Goal: Information Seeking & Learning: Learn about a topic

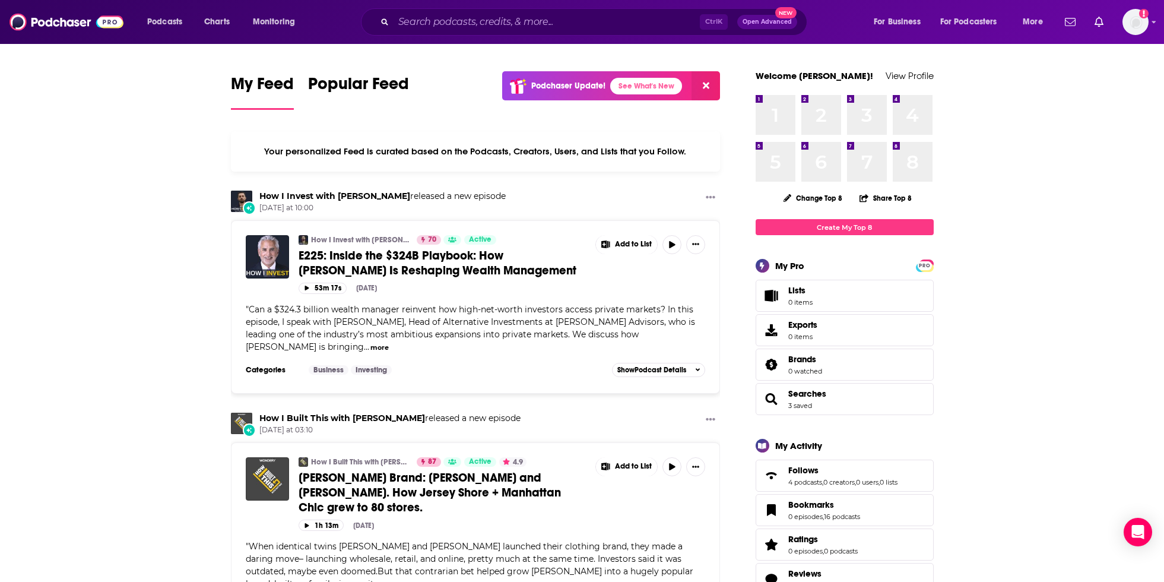
click at [707, 85] on icon at bounding box center [706, 85] width 7 height 9
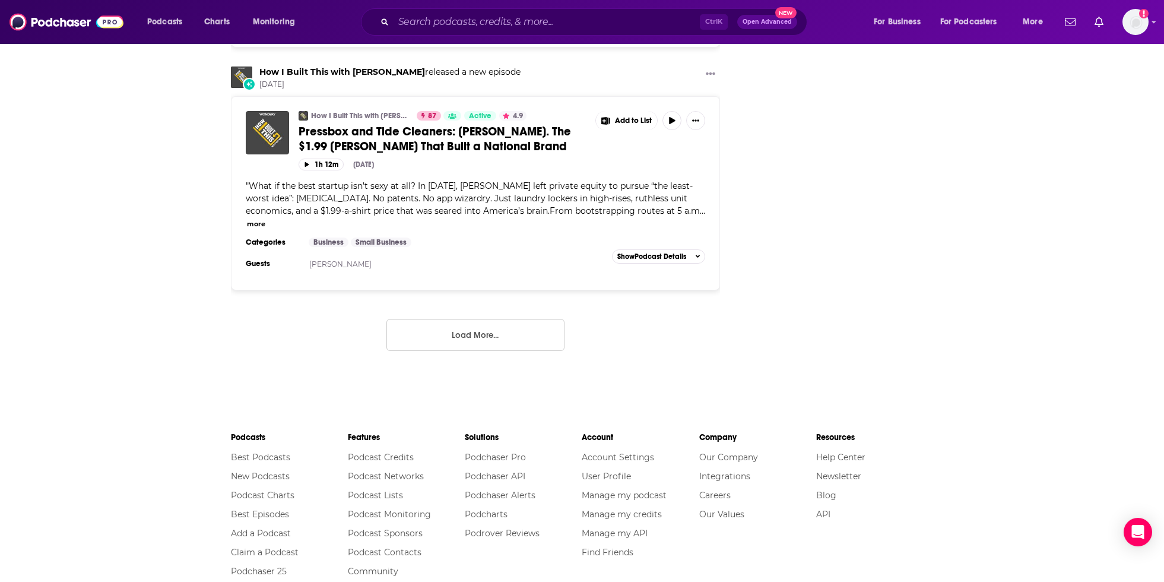
scroll to position [2136, 0]
click at [532, 318] on button "Load More..." at bounding box center [475, 334] width 178 height 32
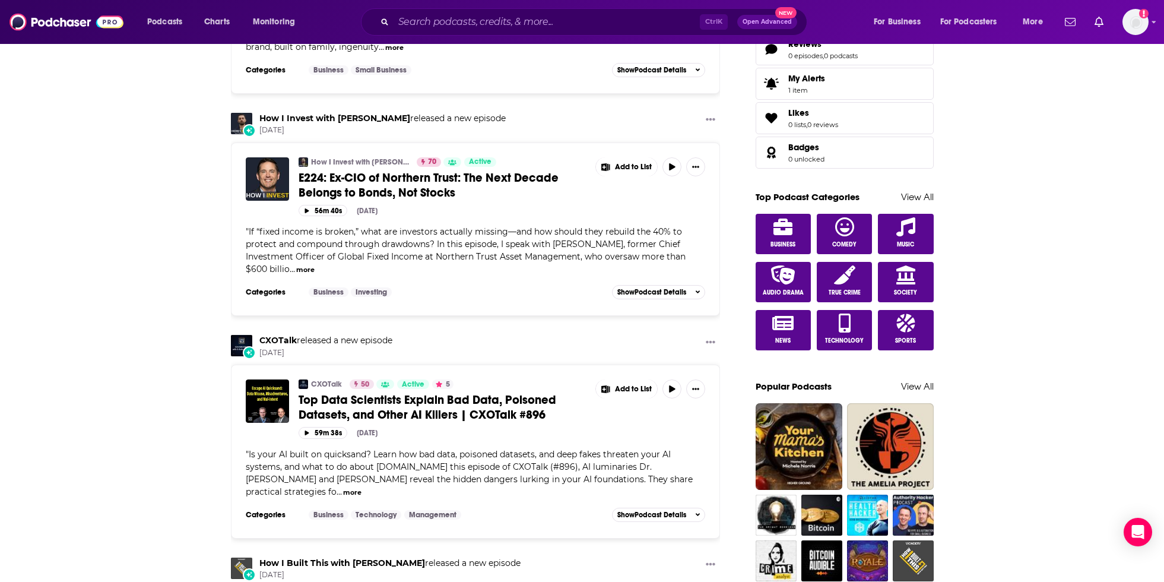
scroll to position [475, 0]
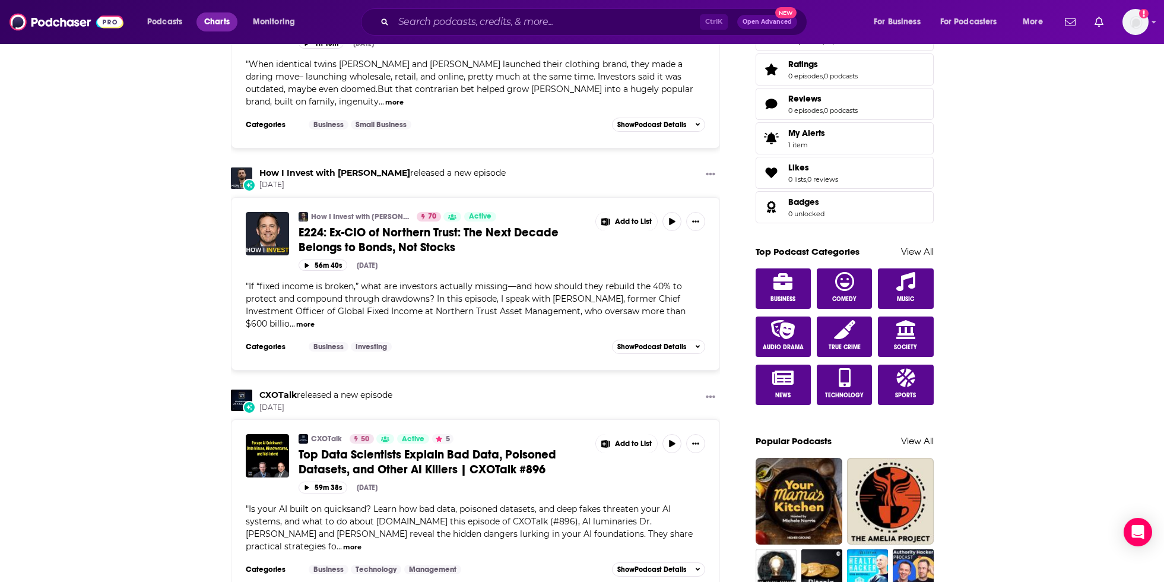
click at [228, 18] on span "Charts" at bounding box center [217, 22] width 26 height 17
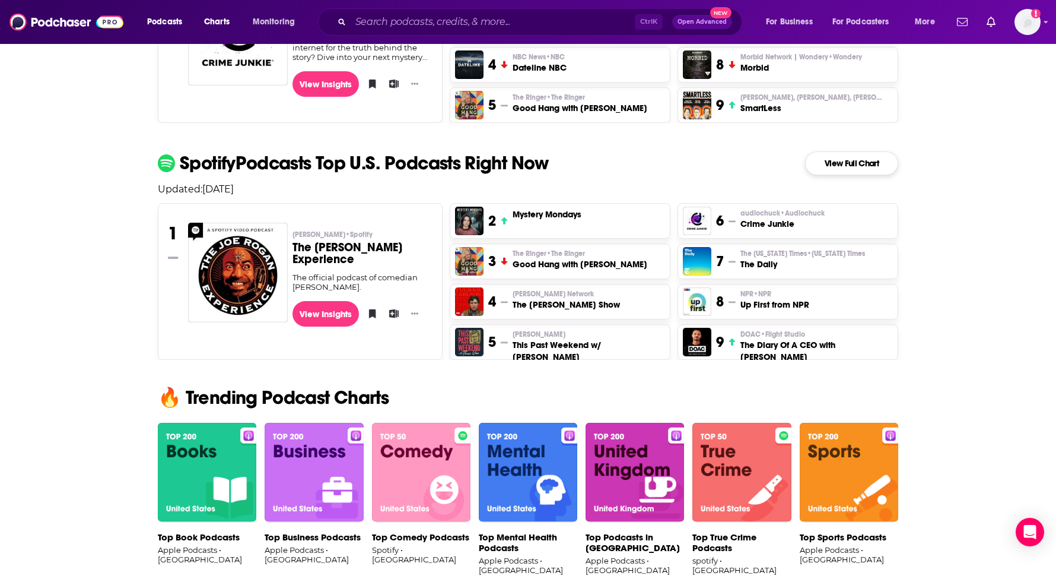
scroll to position [475, 0]
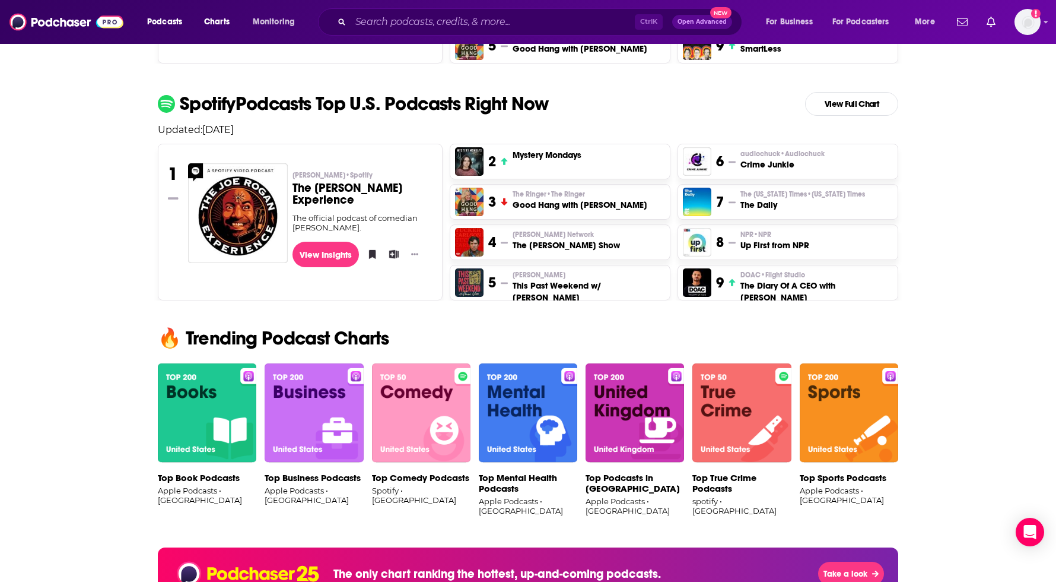
click at [298, 414] on img at bounding box center [314, 413] width 99 height 100
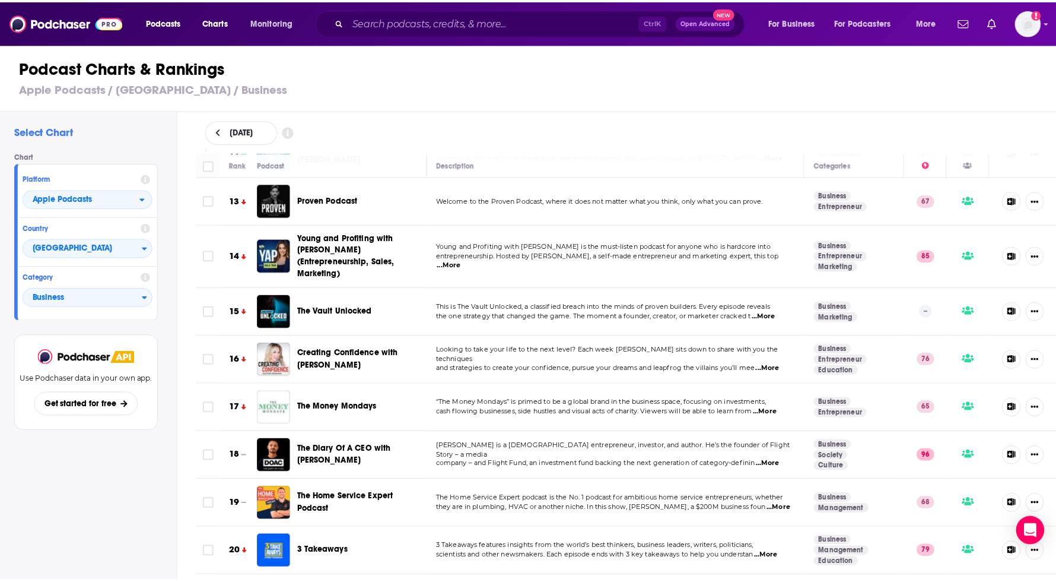
scroll to position [593, 0]
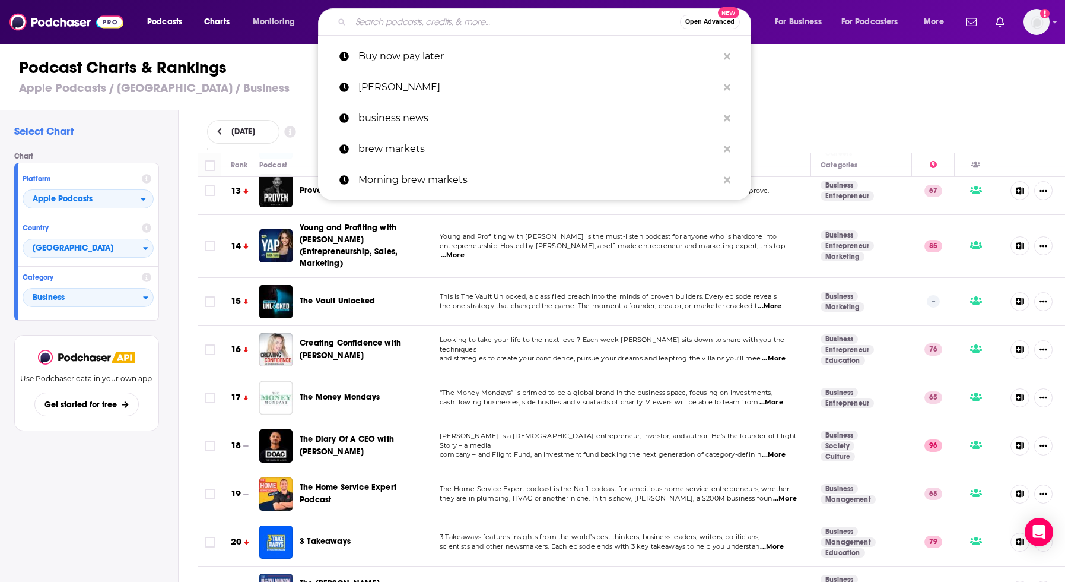
click at [401, 16] on input "Search podcasts, credits, & more..." at bounding box center [515, 21] width 329 height 19
paste input "Conservative Review with [PERSON_NAME]"
type input "Conservative Review with [PERSON_NAME]"
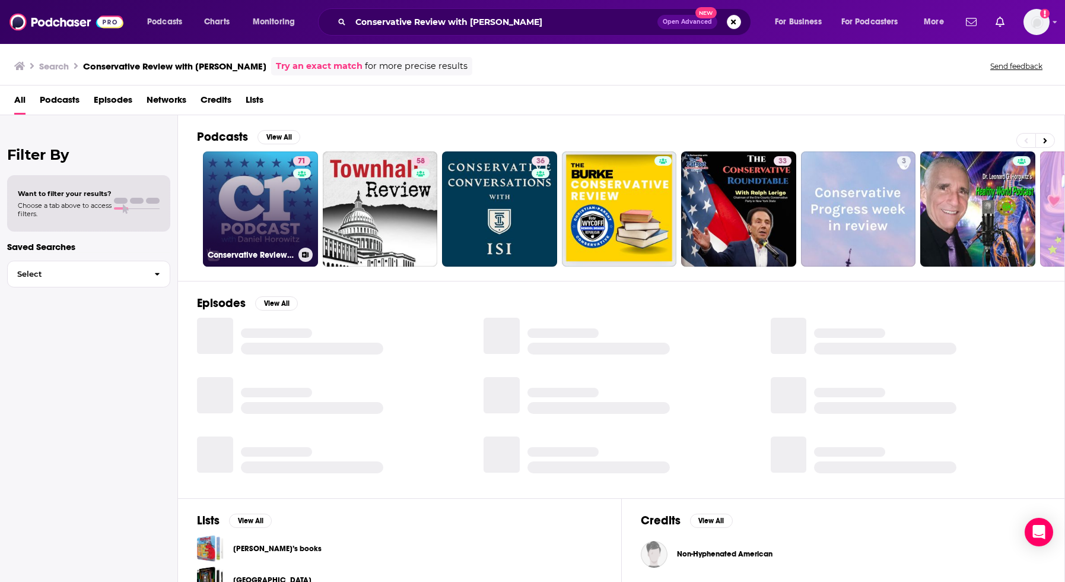
click at [237, 202] on link "71 Conservative Review with [PERSON_NAME]" at bounding box center [260, 208] width 115 height 115
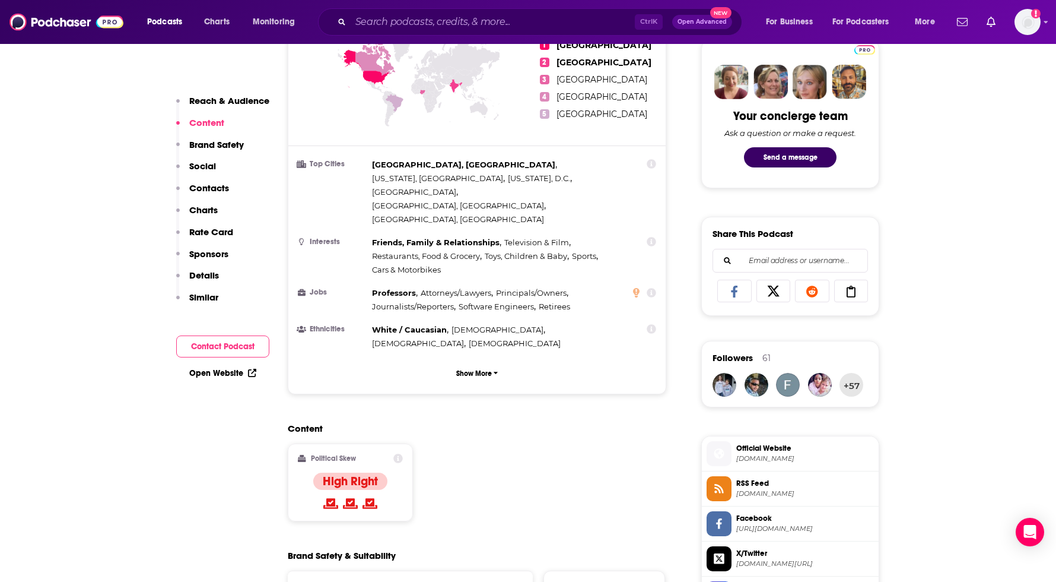
scroll to position [534, 0]
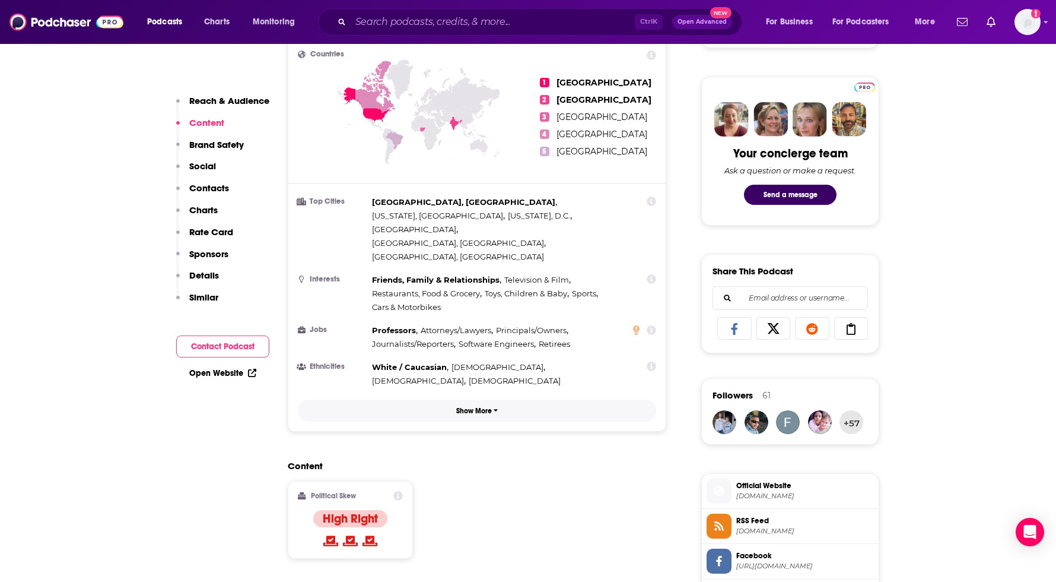
click at [487, 407] on p "Show More" at bounding box center [474, 411] width 36 height 8
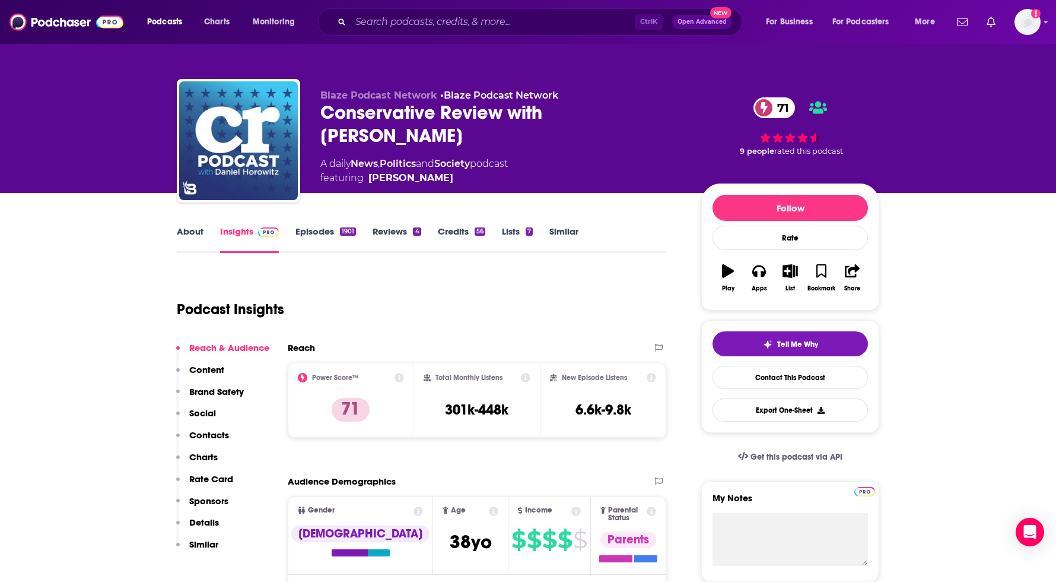
scroll to position [0, 0]
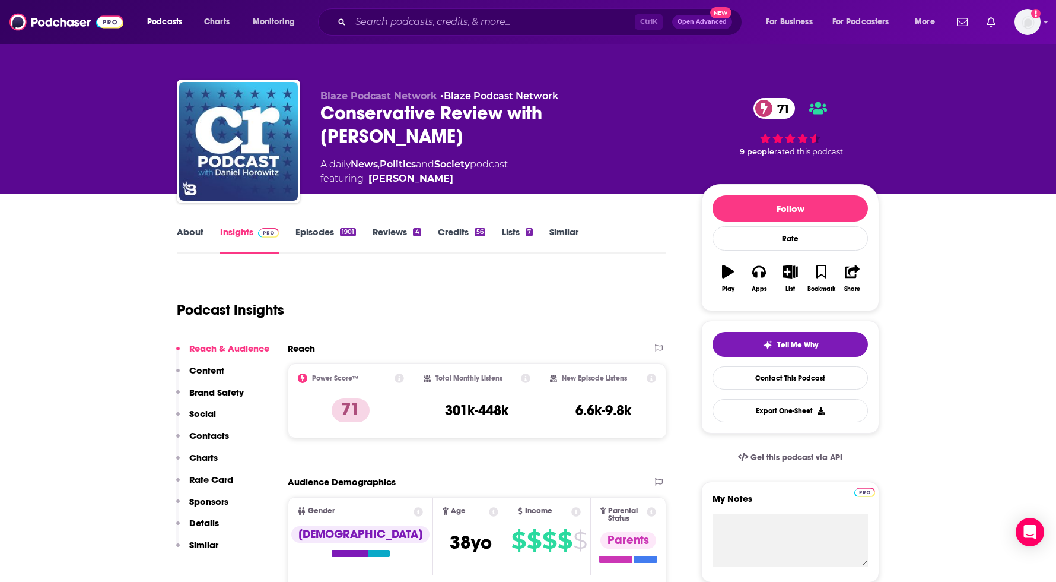
click at [465, 233] on link "Credits 56" at bounding box center [461, 239] width 47 height 27
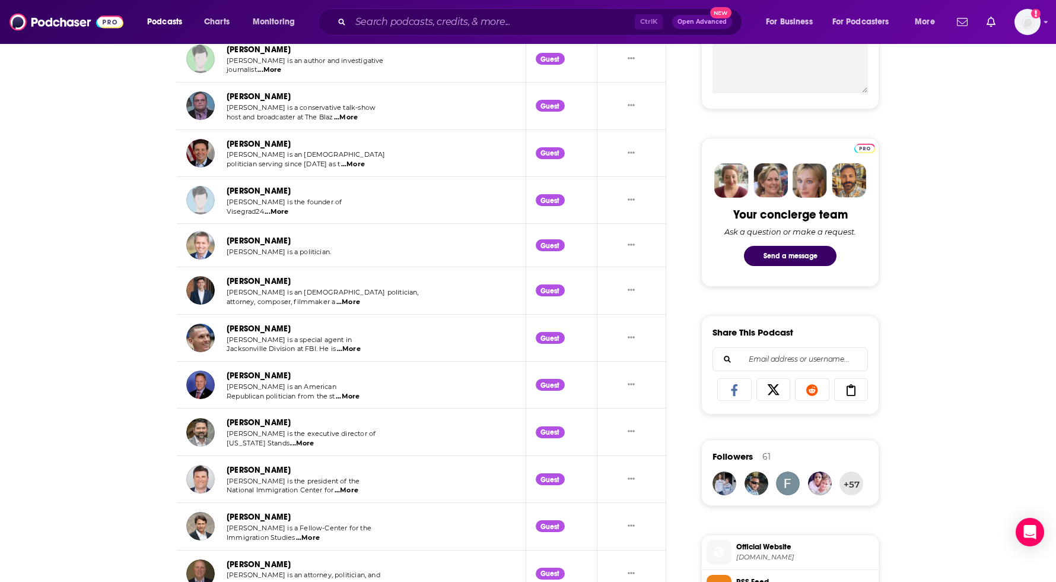
scroll to position [205, 0]
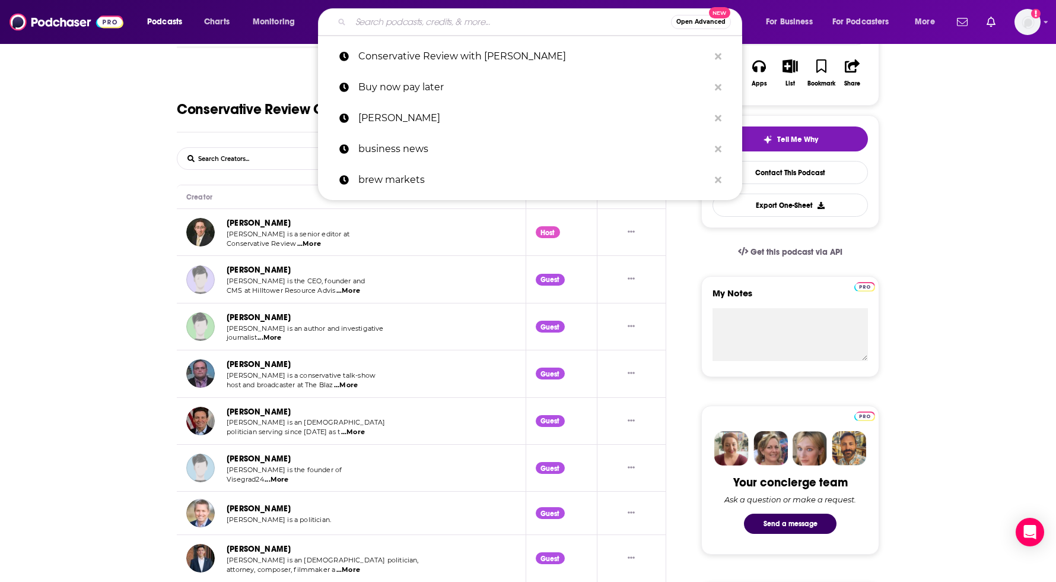
click at [436, 20] on input "Search podcasts, credits, & more..." at bounding box center [511, 21] width 320 height 19
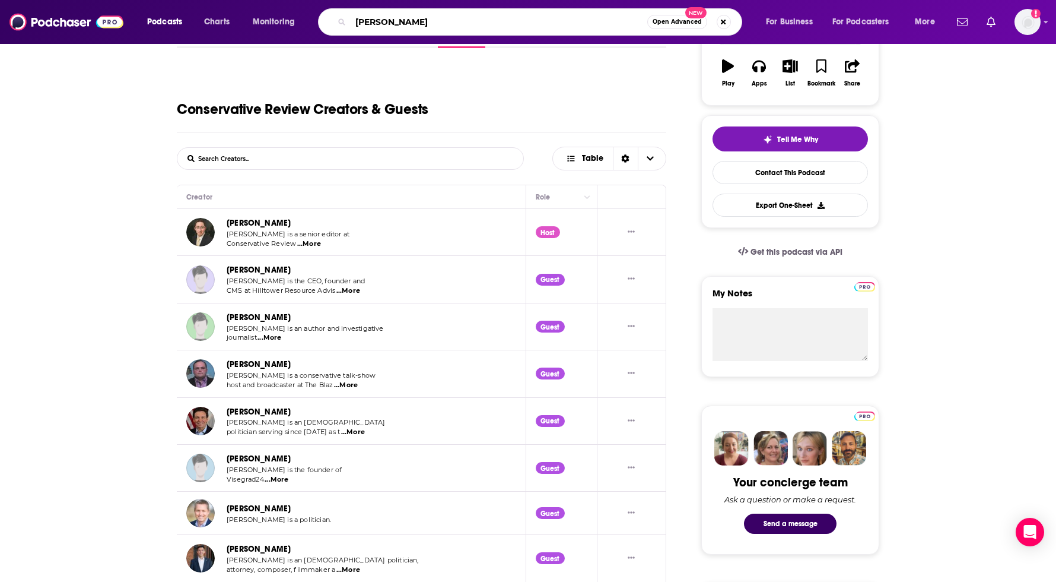
type input "[PERSON_NAME]"
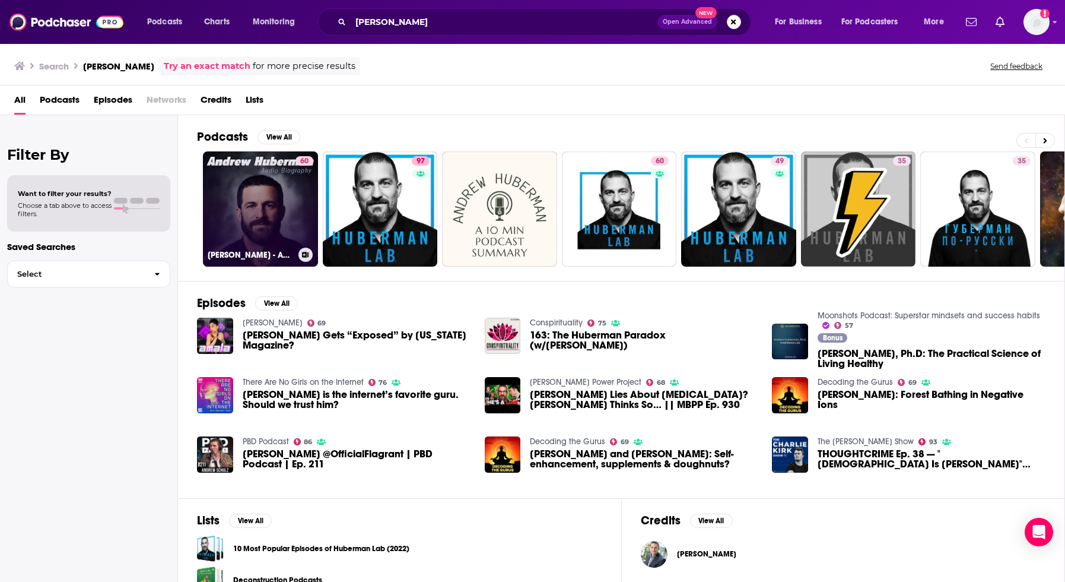
click at [272, 184] on link "60 [PERSON_NAME] - Audio Biography" at bounding box center [260, 208] width 115 height 115
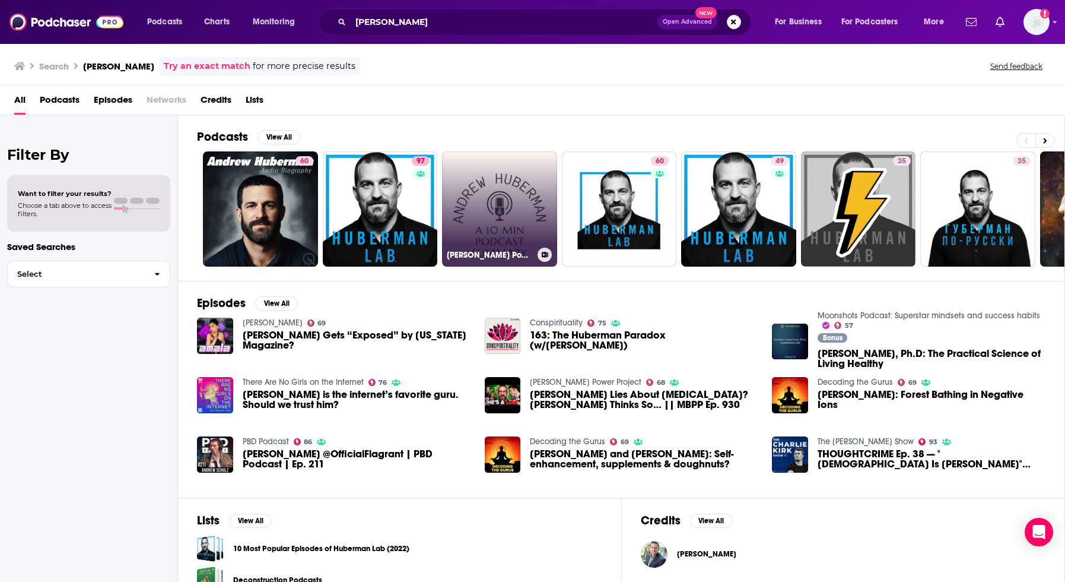
click at [510, 218] on link "[PERSON_NAME] Podcast Summaries - 10 Minutes or Less on Nueroscience, Brain Con…" at bounding box center [499, 208] width 115 height 115
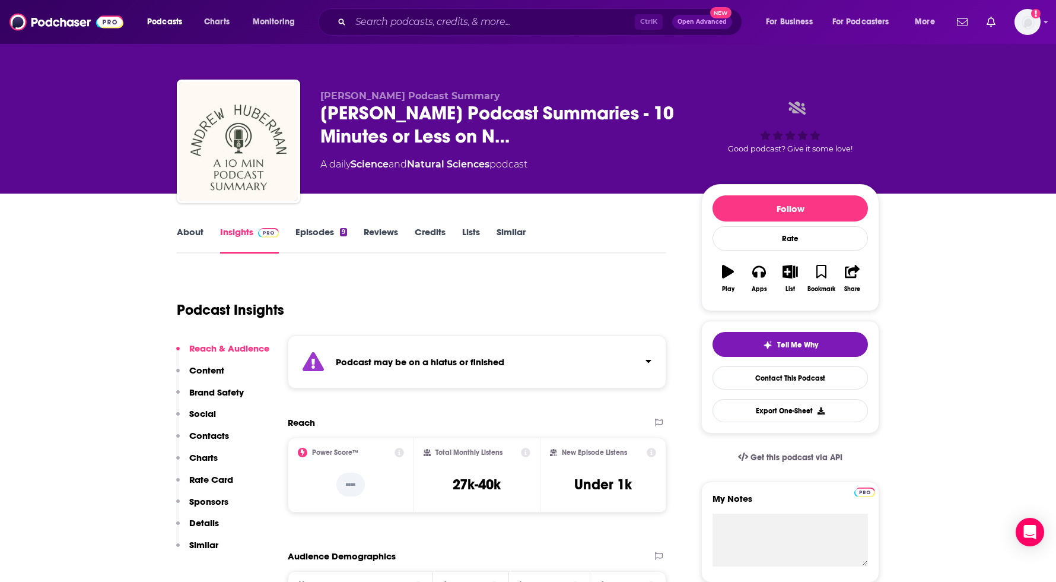
click at [432, 231] on link "Credits" at bounding box center [430, 239] width 31 height 27
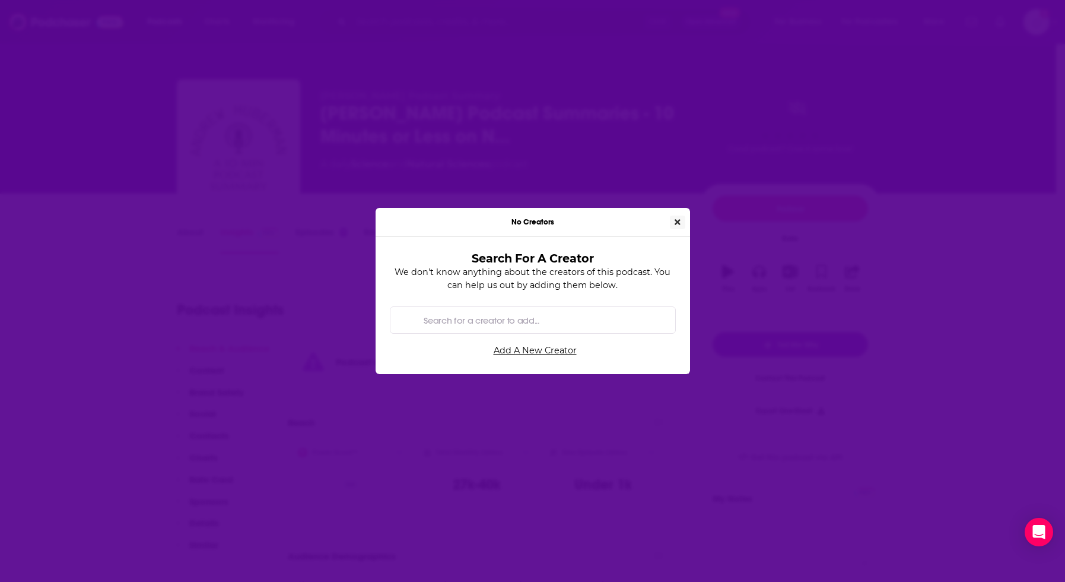
click at [678, 224] on icon "Close" at bounding box center [678, 222] width 6 height 8
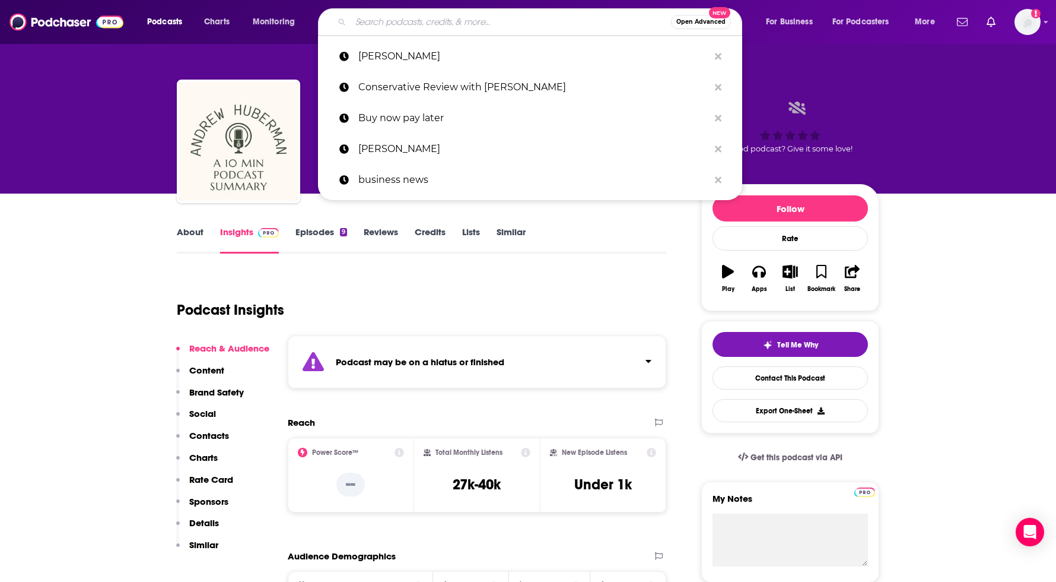
click at [416, 17] on input "Search podcasts, credits, & more..." at bounding box center [511, 21] width 320 height 19
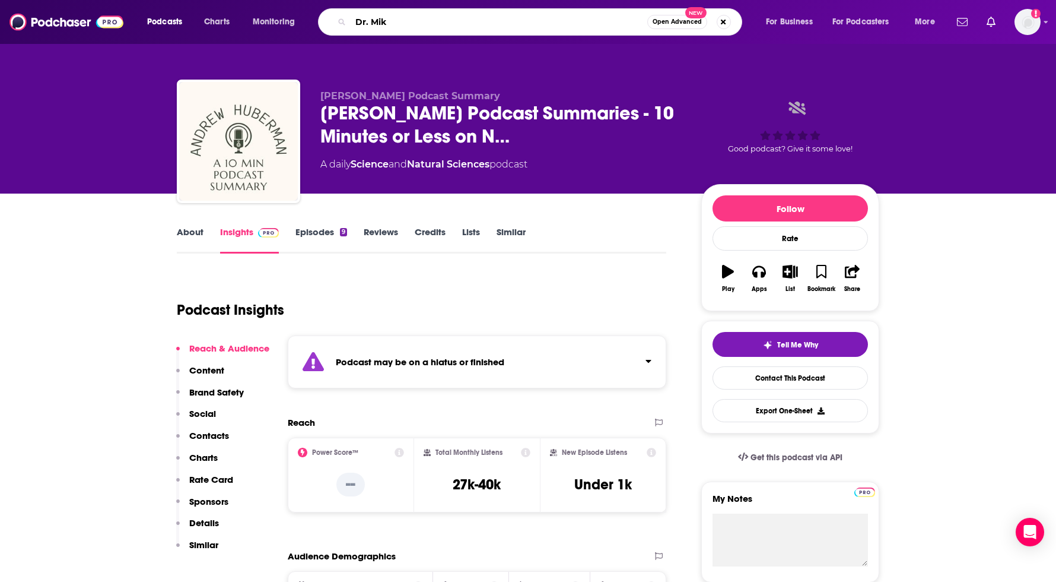
type input "Dr. [PERSON_NAME]"
